Goal: Task Accomplishment & Management: Manage account settings

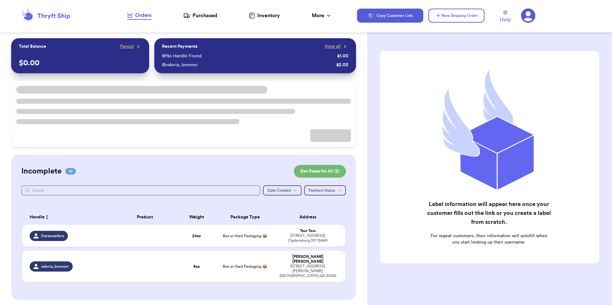
click at [533, 15] on icon at bounding box center [528, 16] width 14 height 14
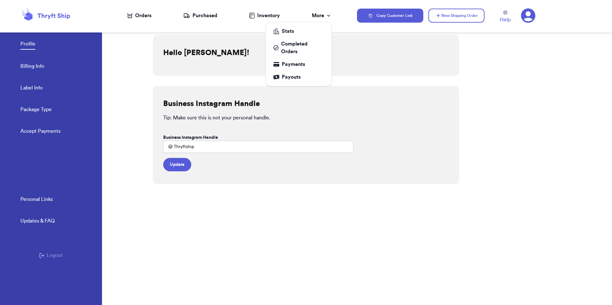
click at [326, 15] on icon at bounding box center [328, 15] width 6 height 6
click at [296, 35] on link "Stats" at bounding box center [298, 31] width 61 height 13
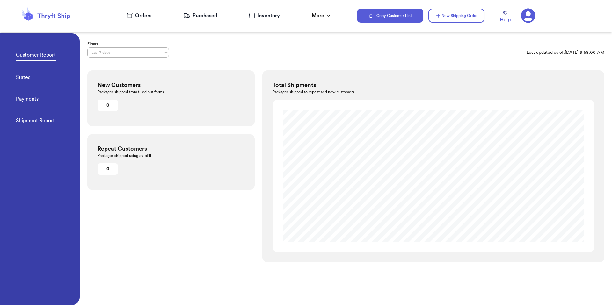
click at [411, 58] on div "Filters Last 7 days Last 30 days Last 6 months Last year All time Custom date r…" at bounding box center [345, 49] width 517 height 17
click at [140, 19] on div "Orders" at bounding box center [139, 16] width 24 height 8
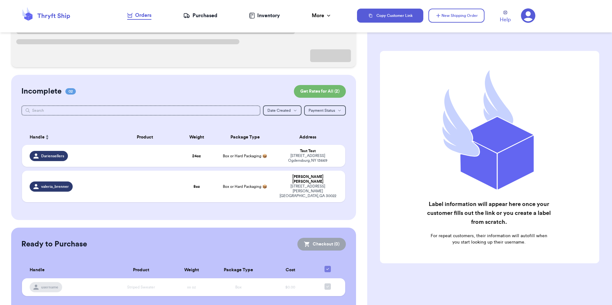
scroll to position [13, 0]
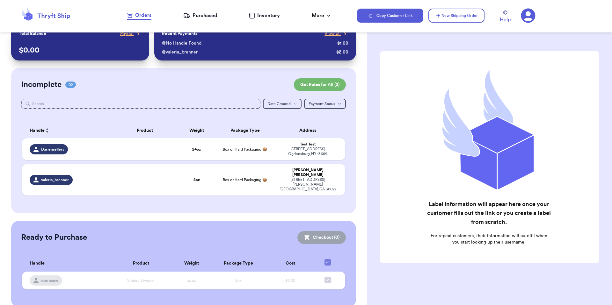
click at [209, 17] on div "Purchased" at bounding box center [200, 16] width 34 height 8
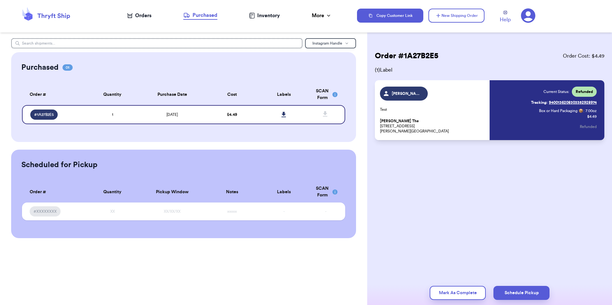
click at [527, 19] on icon at bounding box center [528, 15] width 15 height 15
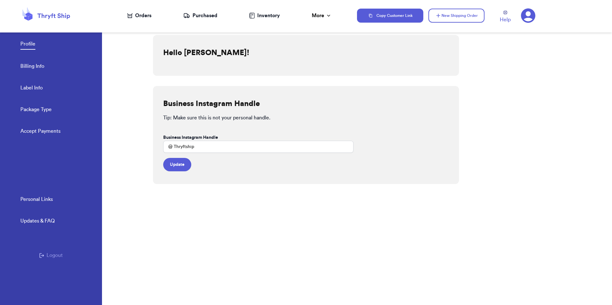
click at [46, 131] on link "Accept Payments" at bounding box center [40, 131] width 40 height 9
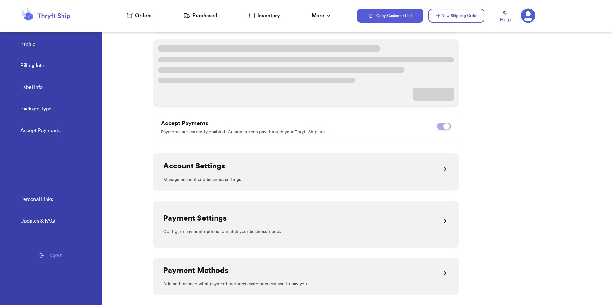
scroll to position [83, 0]
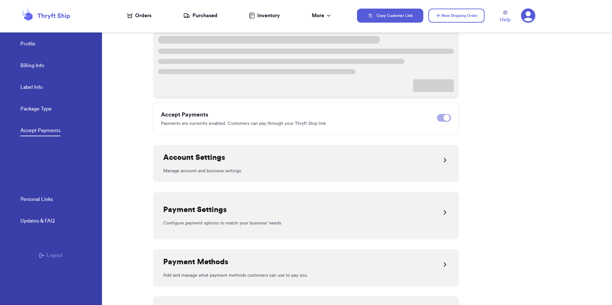
click at [309, 160] on div "Account Settings" at bounding box center [305, 160] width 285 height 15
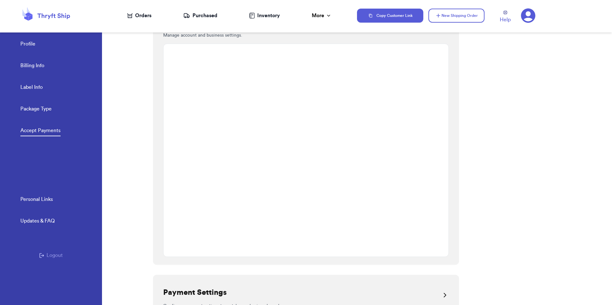
scroll to position [165, 0]
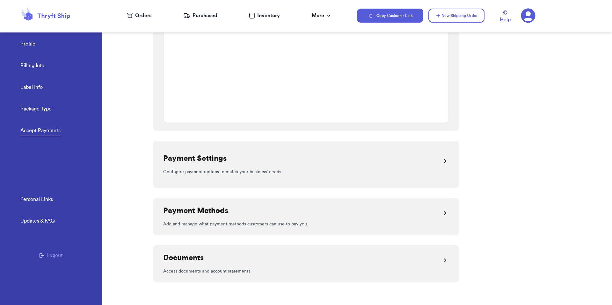
click at [350, 165] on div "Payment Settings" at bounding box center [305, 161] width 285 height 15
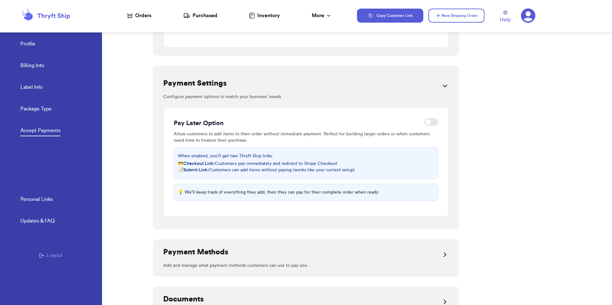
scroll to position [234, 0]
